Goal: Entertainment & Leisure: Consume media (video, audio)

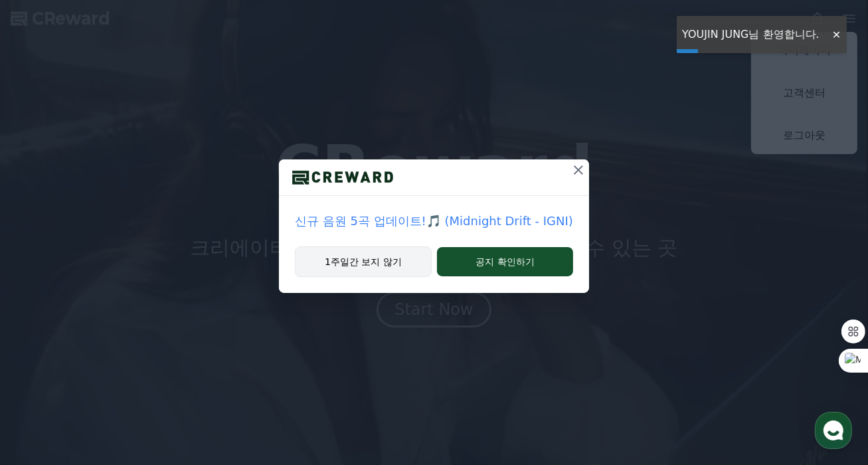
click at [370, 274] on button "1주일간 보지 않기" at bounding box center [363, 261] width 137 height 31
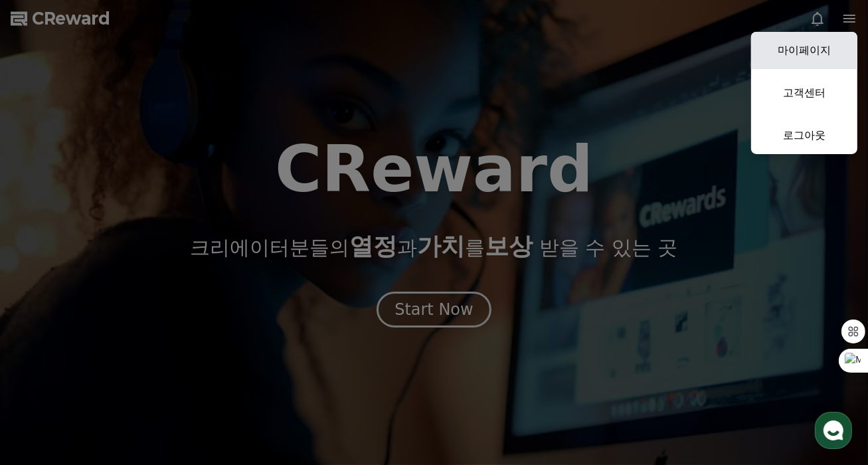
click at [838, 42] on link "마이페이지" at bounding box center [804, 50] width 106 height 37
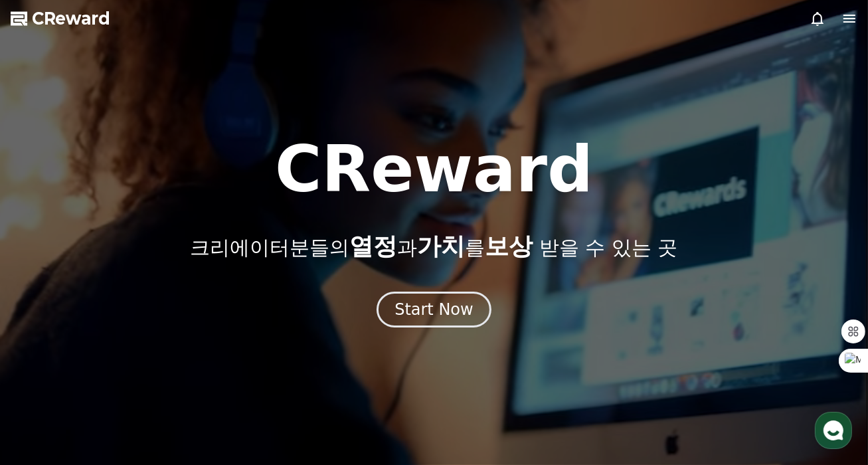
select select "**********"
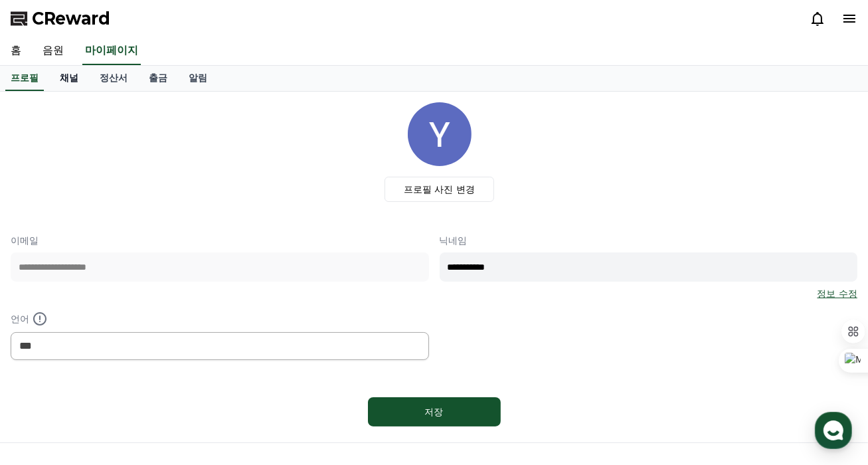
click at [66, 82] on link "채널" at bounding box center [69, 78] width 40 height 25
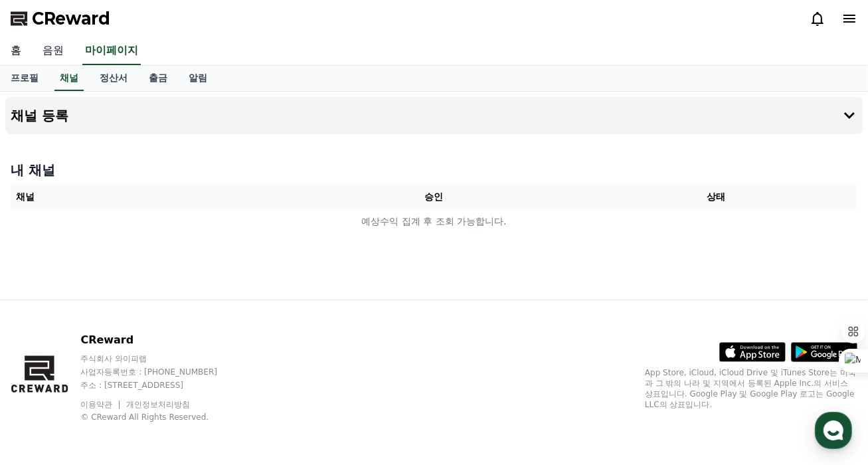
click at [49, 45] on link "음원" at bounding box center [53, 51] width 43 height 28
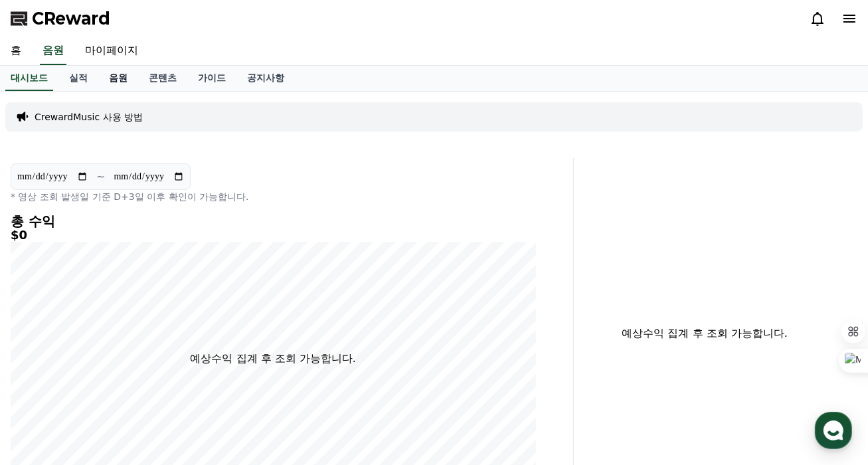
click at [106, 75] on link "음원" at bounding box center [118, 78] width 40 height 25
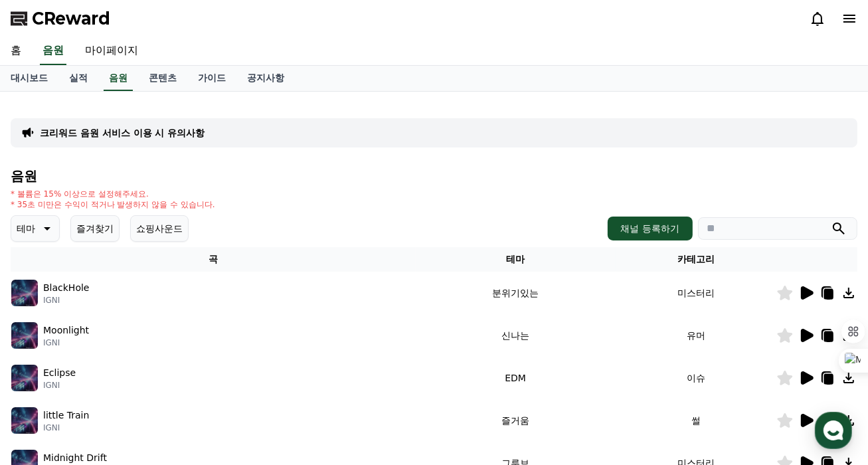
click at [806, 297] on icon at bounding box center [807, 292] width 13 height 13
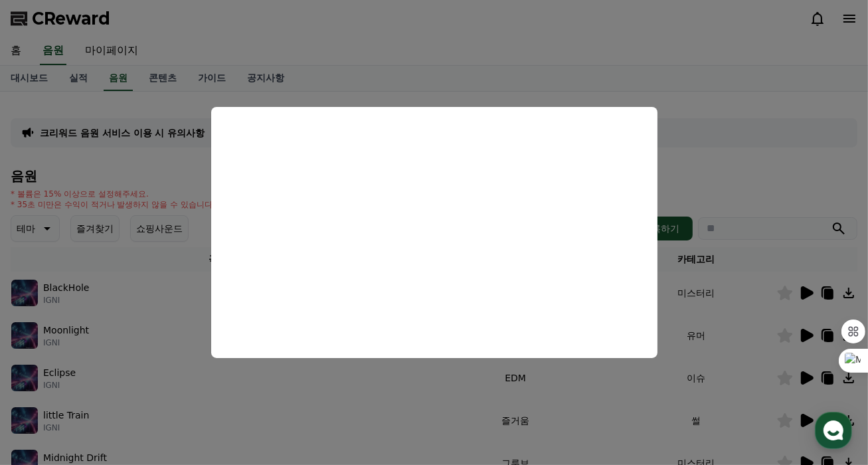
click at [736, 133] on button "close modal" at bounding box center [434, 232] width 868 height 465
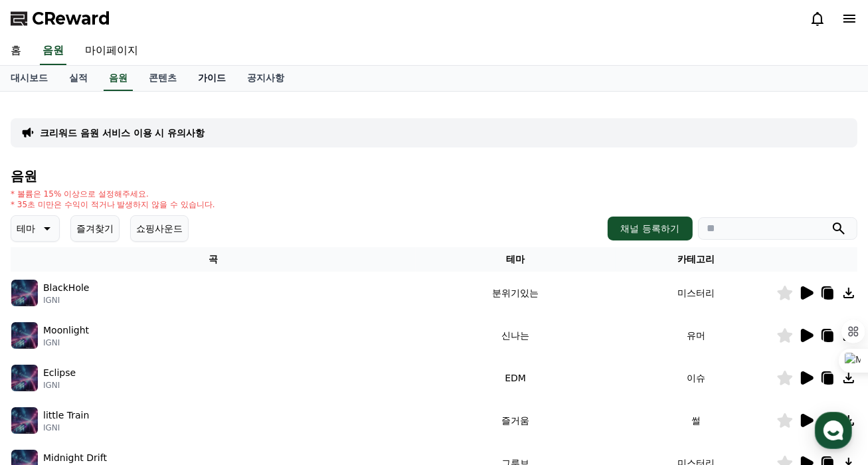
click at [199, 79] on link "가이드" at bounding box center [211, 78] width 49 height 25
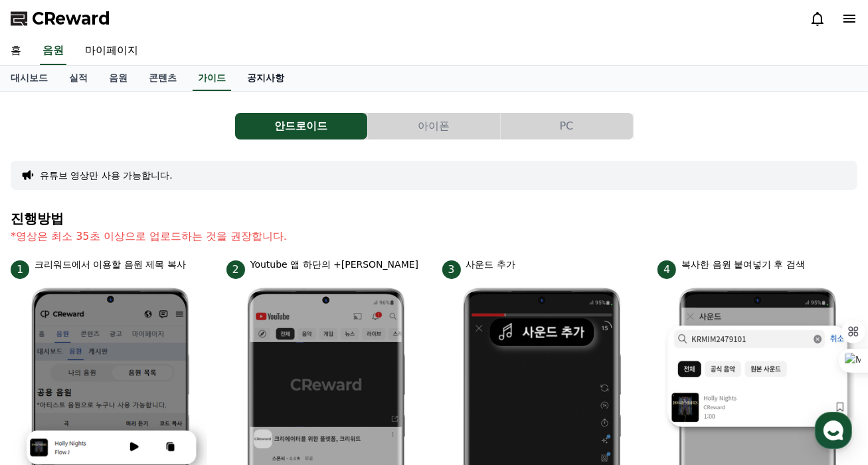
click at [254, 77] on link "공지사항" at bounding box center [265, 78] width 58 height 25
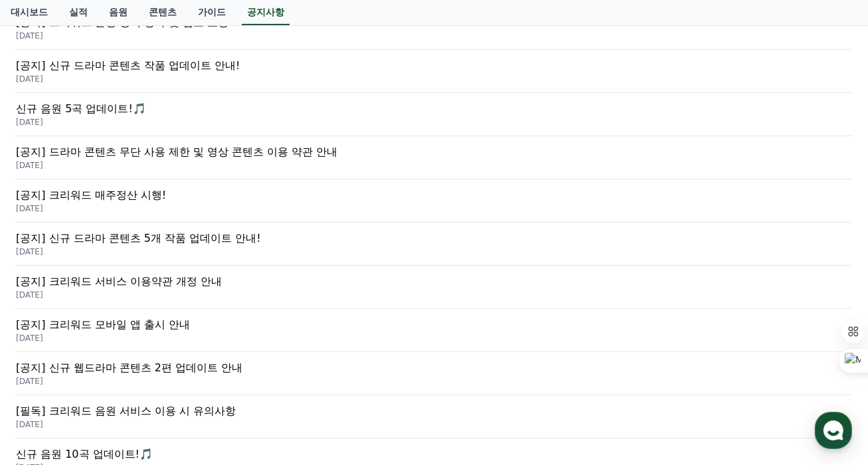
scroll to position [266, 0]
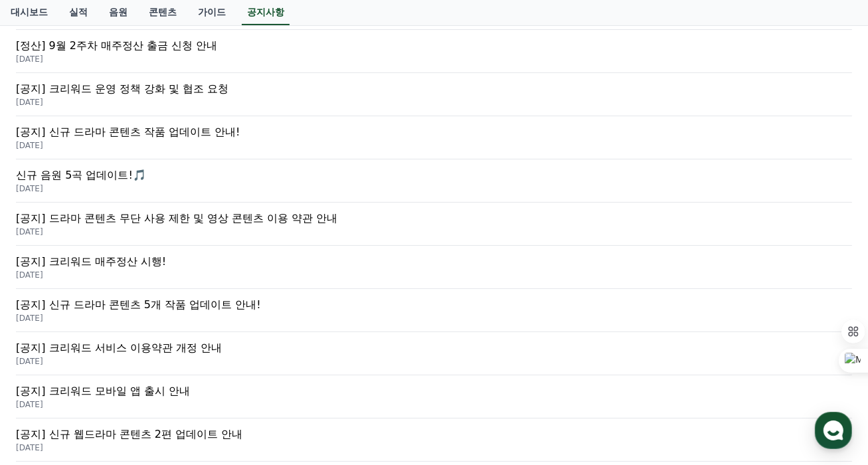
click at [165, 127] on p "[공지] 신규 드라마 콘텐츠 작품 업데이트 안내!" at bounding box center [434, 132] width 836 height 16
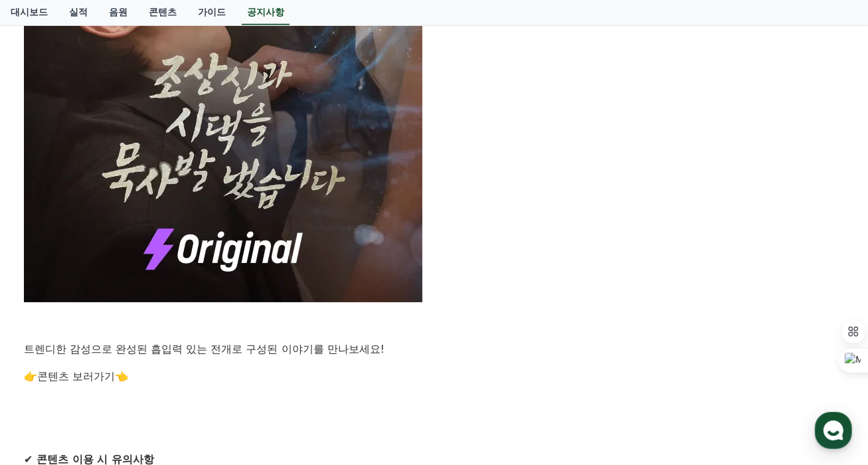
scroll to position [930, 0]
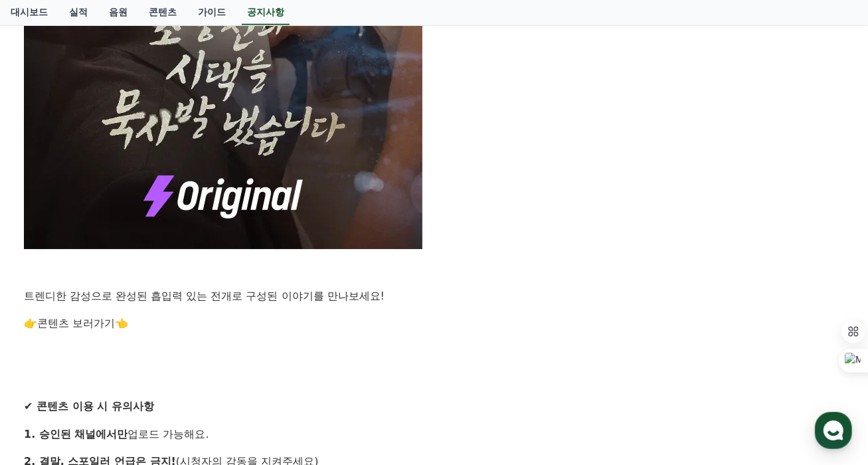
click at [68, 320] on link "콘텐츠 보러가기" at bounding box center [76, 323] width 78 height 13
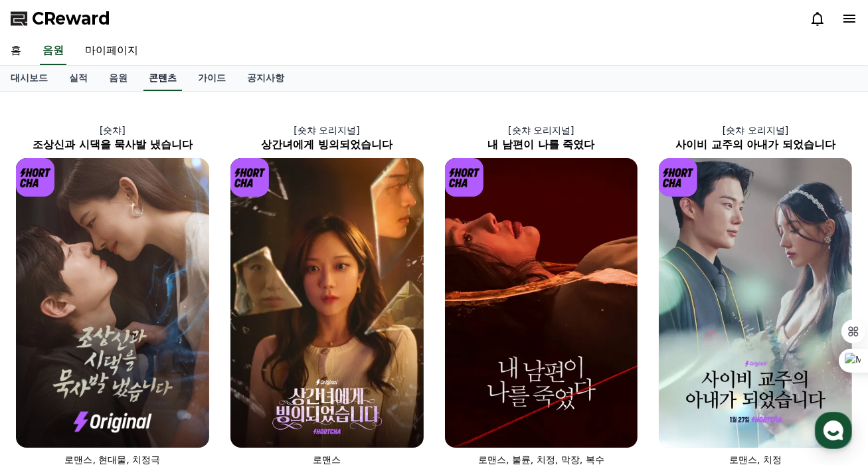
click at [154, 76] on link "콘텐츠" at bounding box center [162, 78] width 39 height 25
click at [193, 74] on link "가이드" at bounding box center [211, 78] width 49 height 25
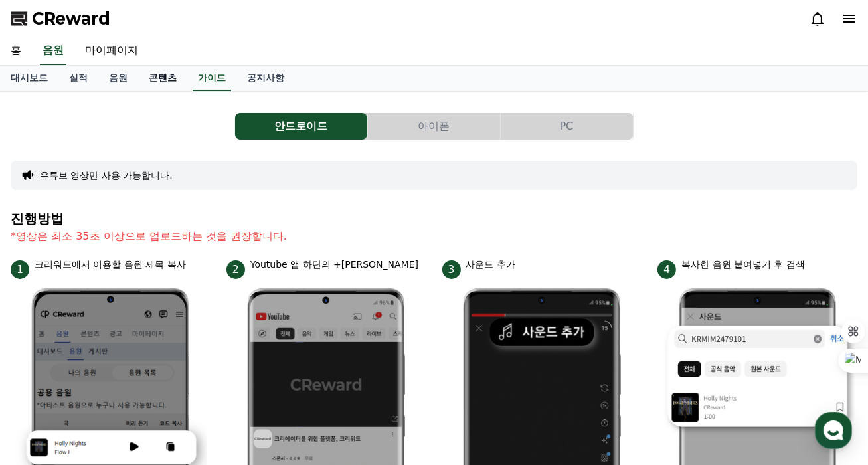
click at [163, 82] on link "콘텐츠" at bounding box center [162, 78] width 49 height 25
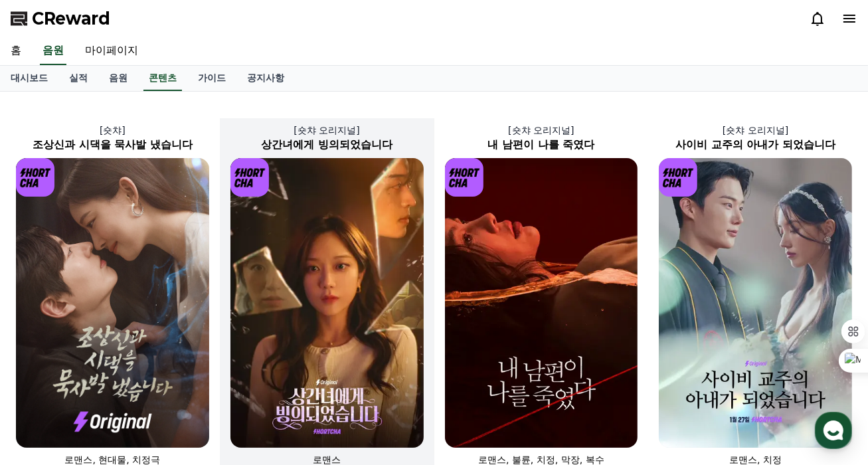
click at [349, 169] on img at bounding box center [327, 303] width 193 height 290
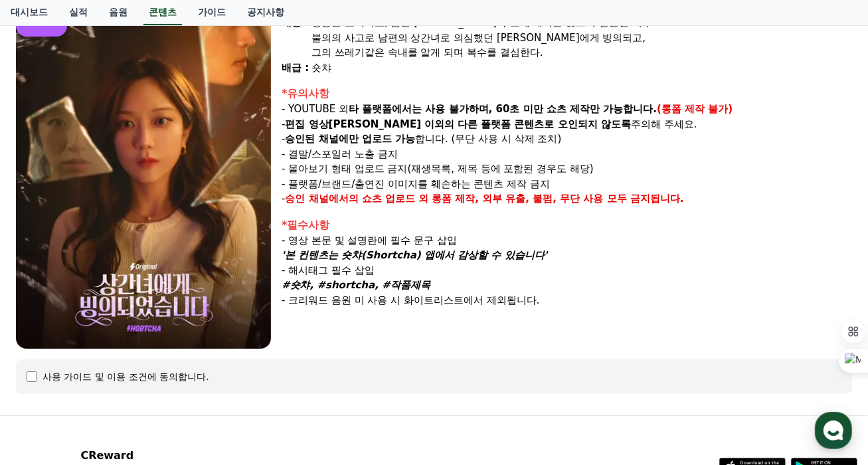
scroll to position [266, 0]
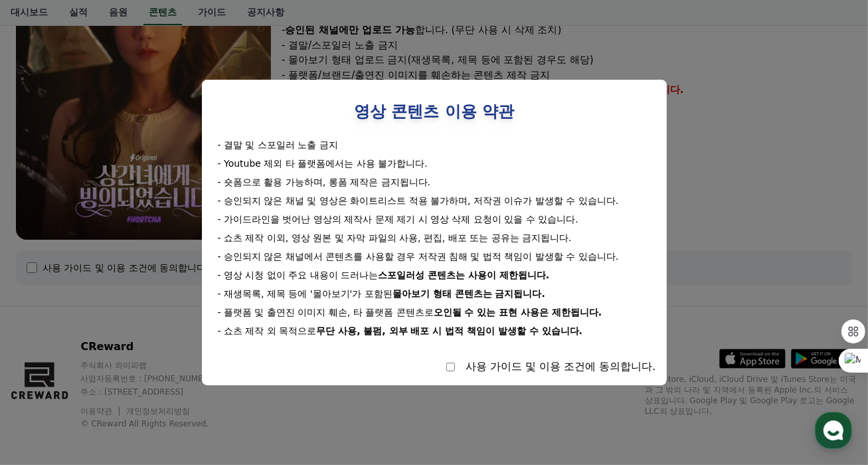
select select
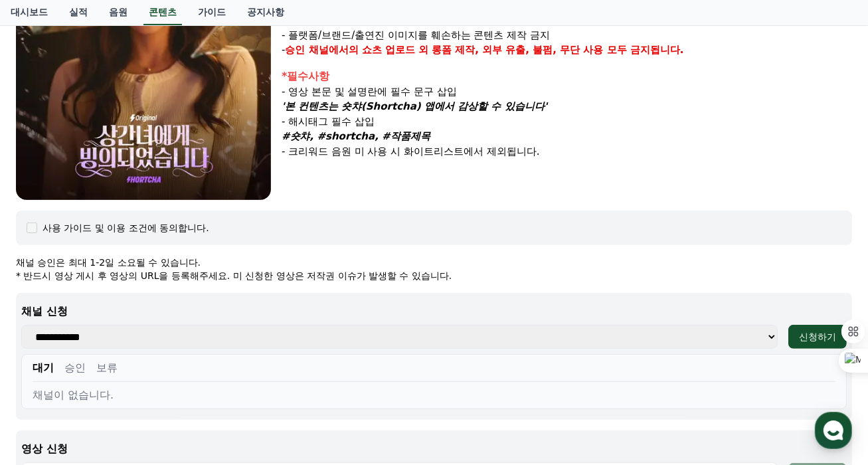
scroll to position [399, 0]
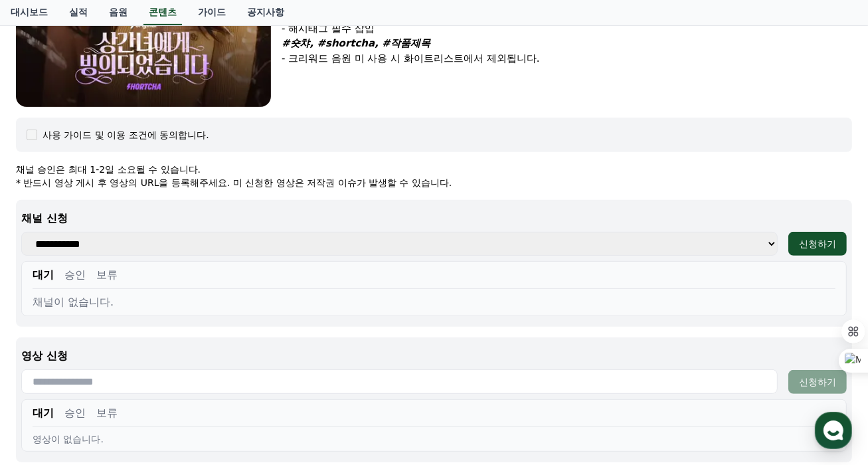
click at [140, 242] on select "**********" at bounding box center [399, 244] width 757 height 24
click at [142, 244] on select "**********" at bounding box center [399, 244] width 757 height 24
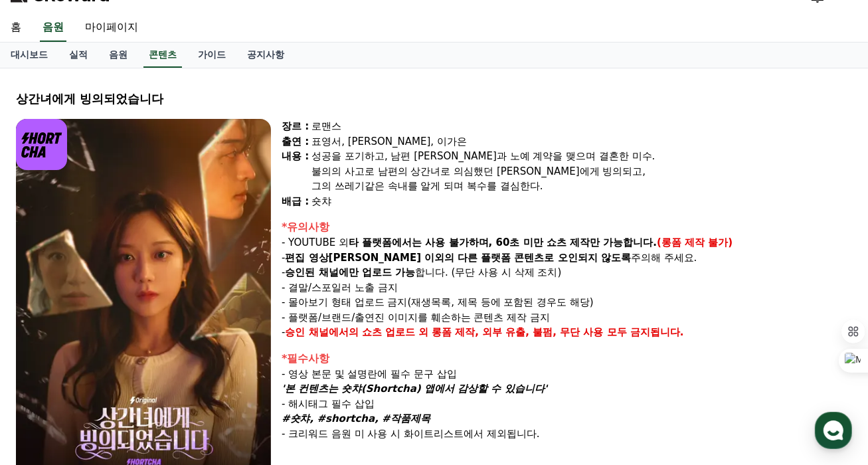
scroll to position [0, 0]
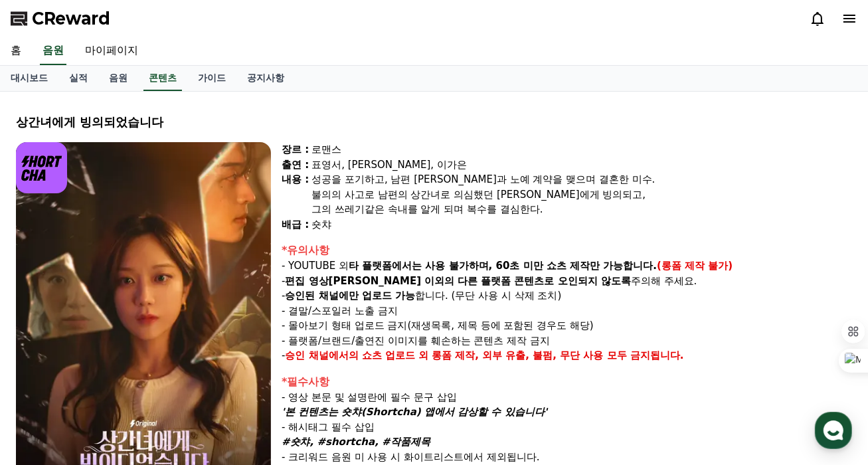
click at [843, 13] on icon at bounding box center [850, 19] width 16 height 16
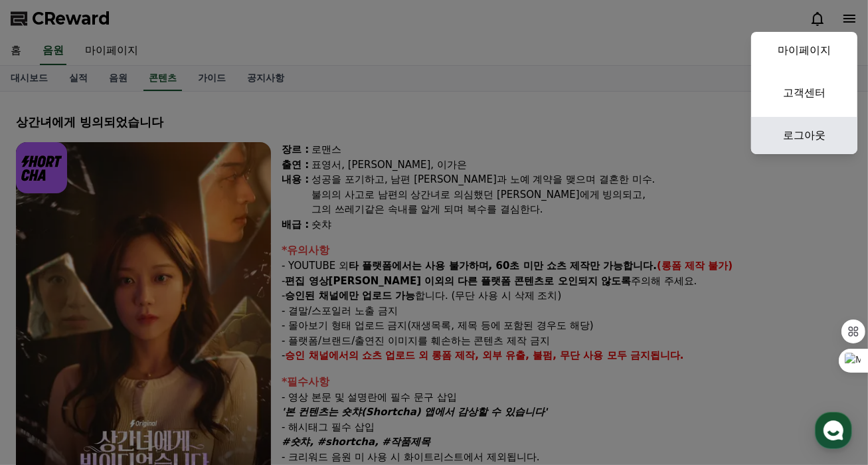
click at [811, 132] on link "로그아웃" at bounding box center [804, 135] width 106 height 37
